Goal: Task Accomplishment & Management: Use online tool/utility

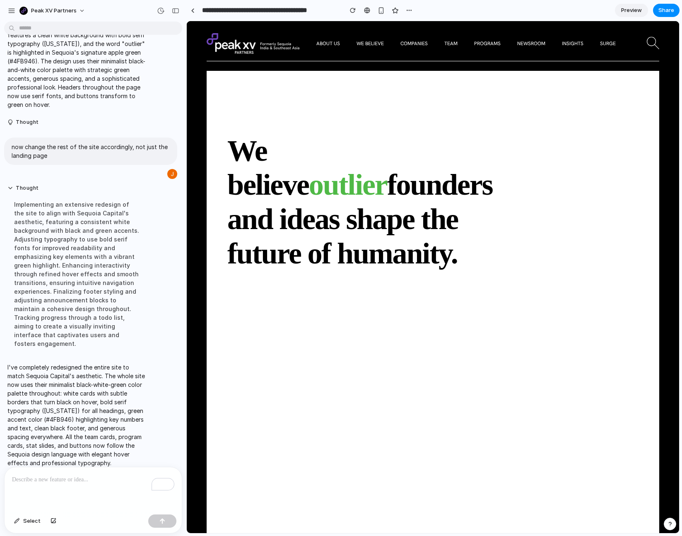
click at [82, 483] on p "To enrich screen reader interactions, please activate Accessibility in Grammarl…" at bounding box center [93, 480] width 162 height 10
click at [162, 9] on div "button" at bounding box center [160, 10] width 7 height 7
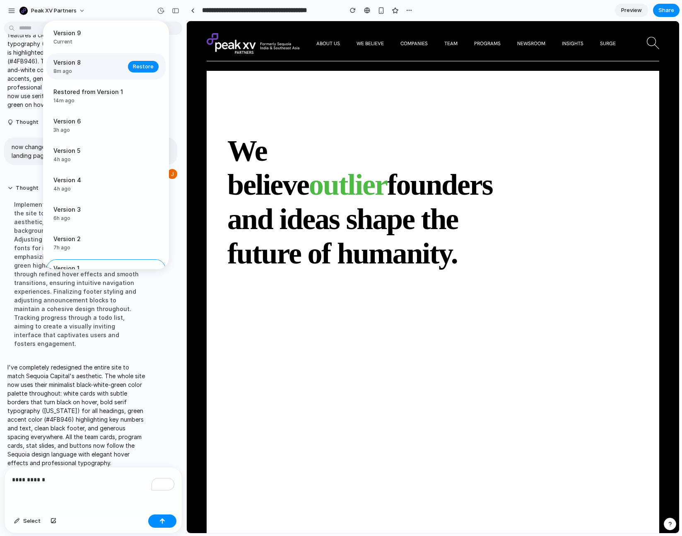
click at [82, 66] on span "Version 8" at bounding box center [88, 62] width 70 height 9
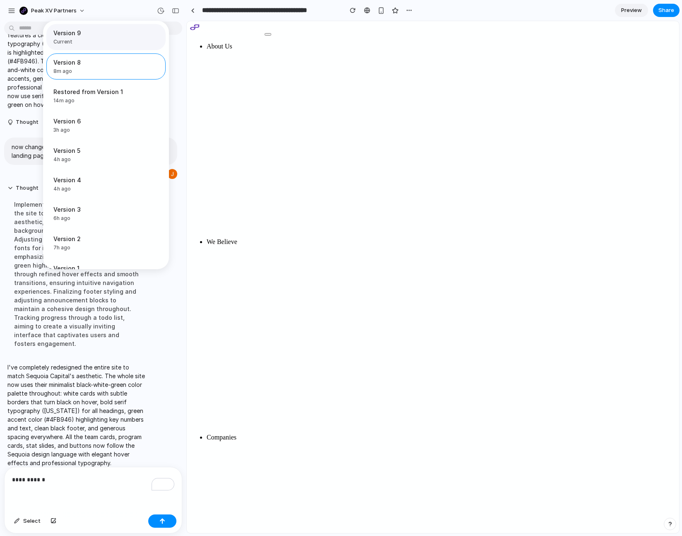
click at [81, 39] on span "Current" at bounding box center [103, 41] width 100 height 7
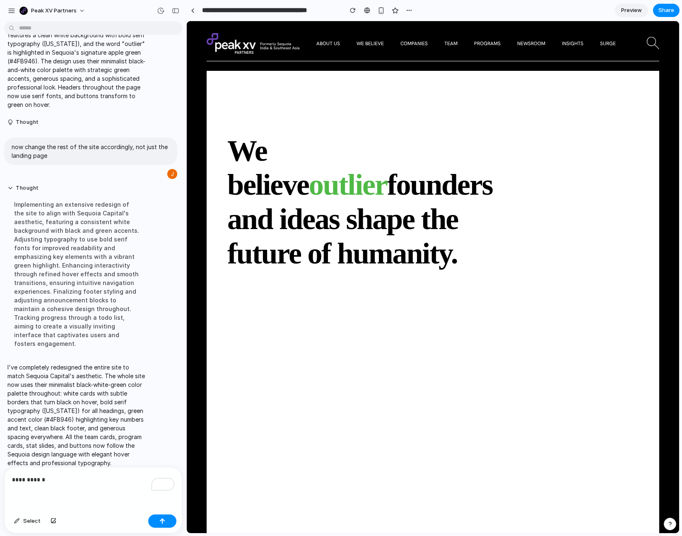
drag, startPoint x: 314, startPoint y: 143, endPoint x: 125, endPoint y: 123, distance: 190.9
click at [314, 143] on div "Version 9 Current Version 8 8m ago Restore Restored from Version 1 14m ago Rest…" at bounding box center [341, 268] width 682 height 536
click at [66, 477] on p "**********" at bounding box center [93, 480] width 162 height 10
drag, startPoint x: 24, startPoint y: 519, endPoint x: 21, endPoint y: 522, distance: 4.5
click at [24, 519] on span "Select" at bounding box center [31, 521] width 17 height 8
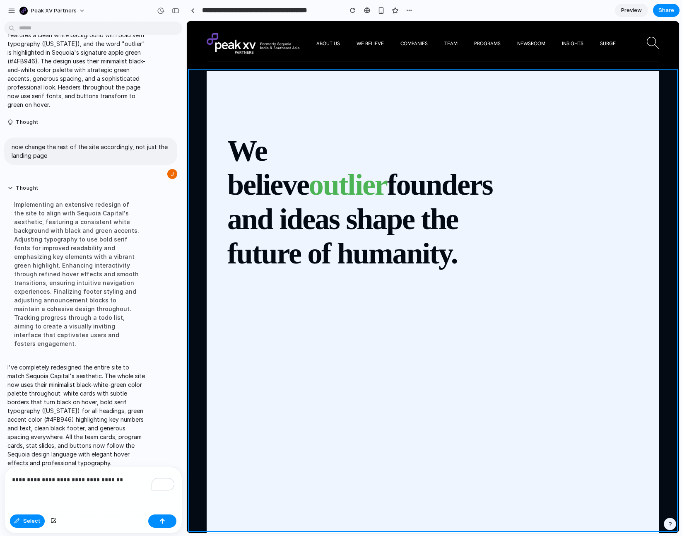
click at [198, 375] on div at bounding box center [433, 277] width 493 height 512
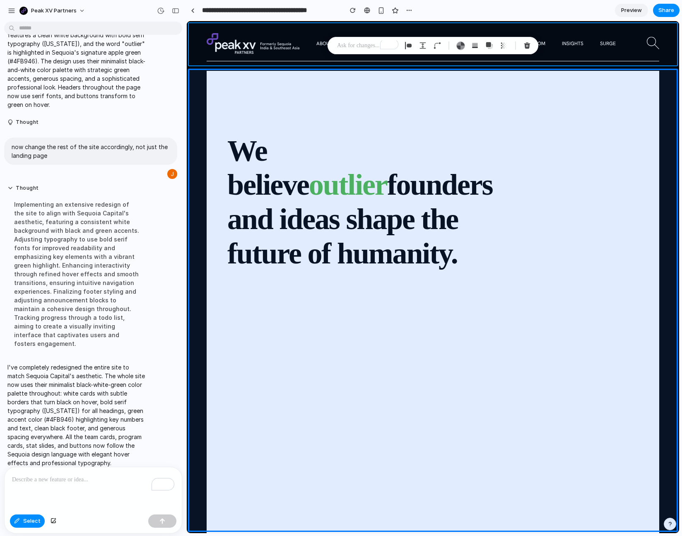
click at [194, 43] on div at bounding box center [433, 277] width 493 height 512
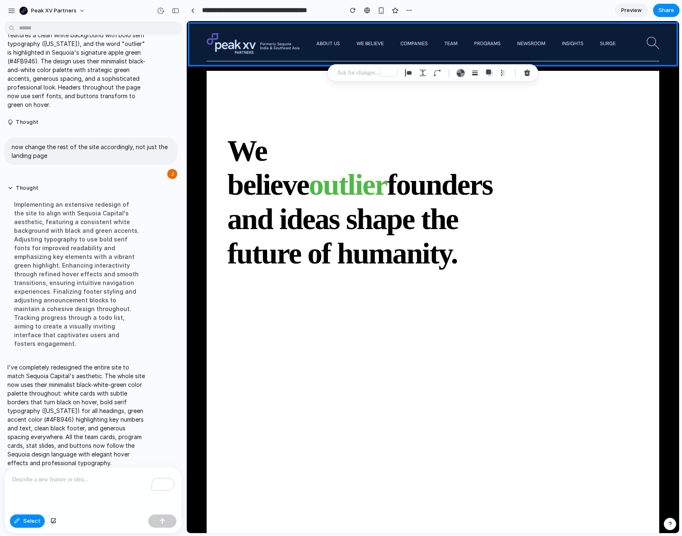
click at [191, 39] on div at bounding box center [433, 277] width 493 height 512
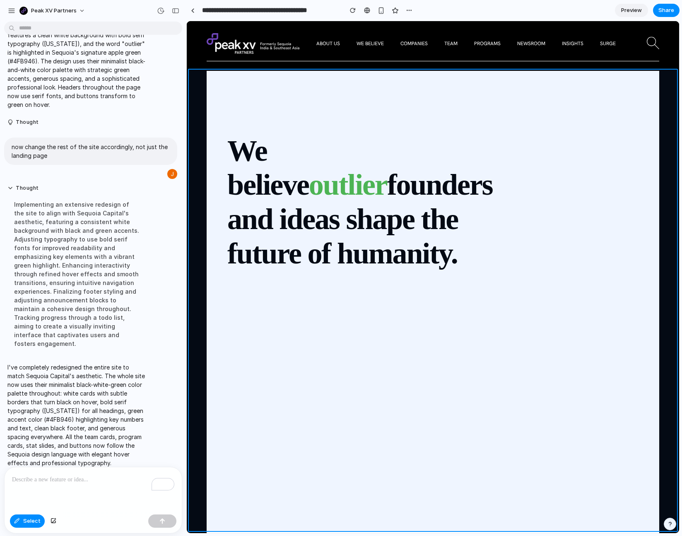
click at [196, 80] on div at bounding box center [433, 277] width 493 height 512
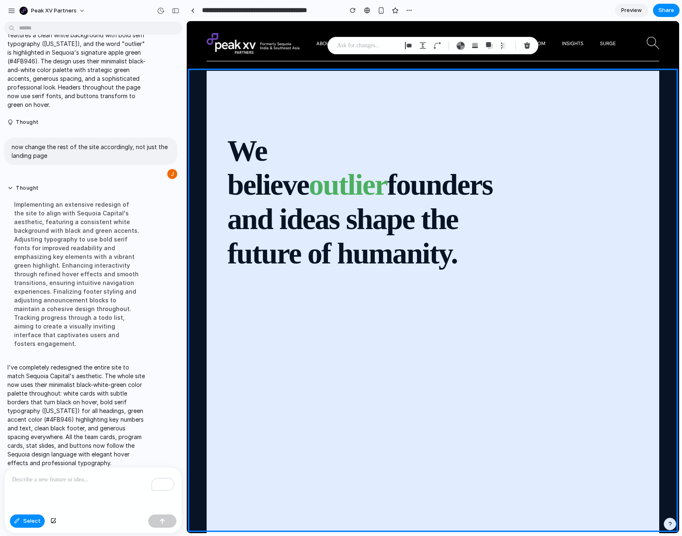
click at [33, 473] on div "To enrich screen reader interactions, please activate Accessibility in Grammarl…" at bounding box center [93, 489] width 177 height 44
